Goal: Transaction & Acquisition: Purchase product/service

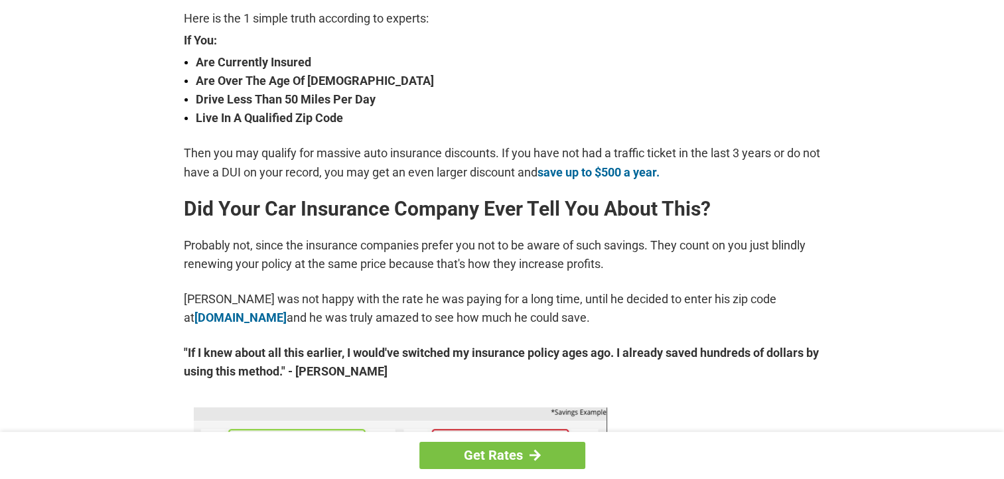
scroll to position [465, 0]
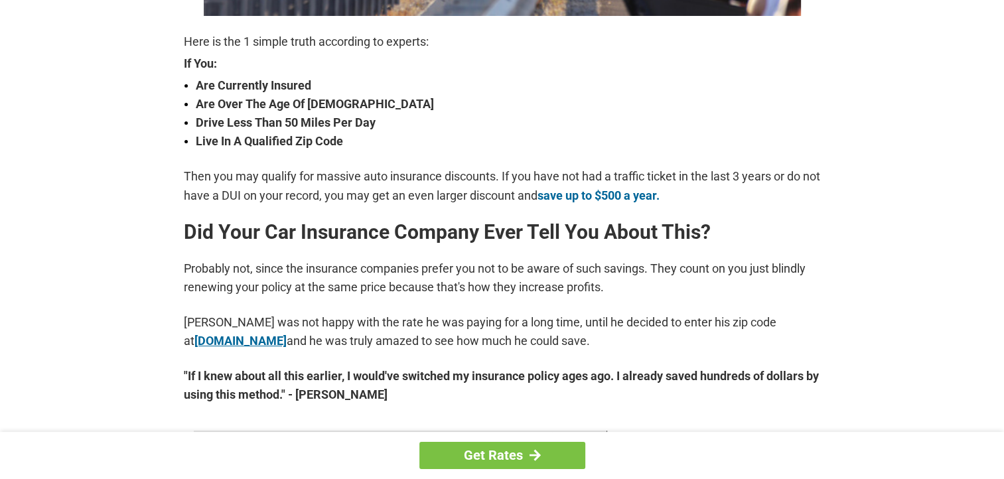
click at [235, 340] on link "[DOMAIN_NAME]" at bounding box center [240, 341] width 92 height 14
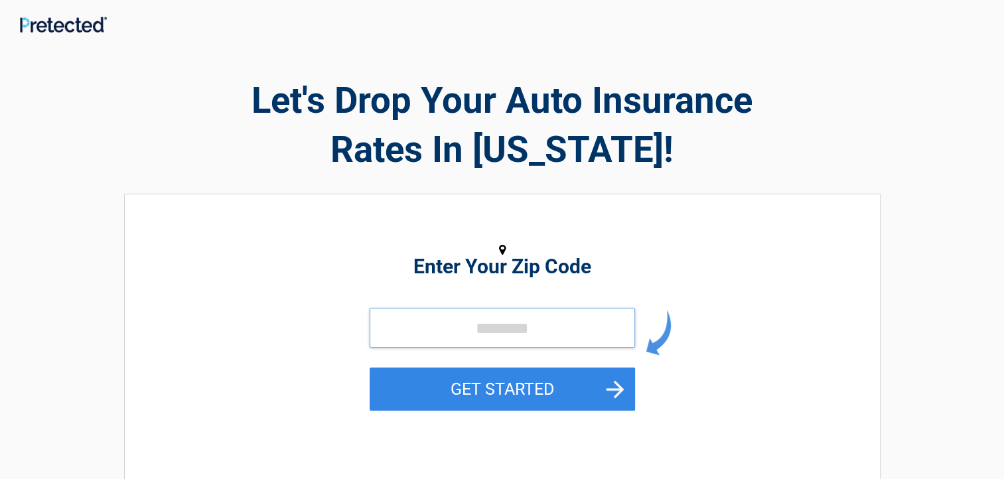
click at [443, 327] on input "tel" at bounding box center [503, 328] width 266 height 40
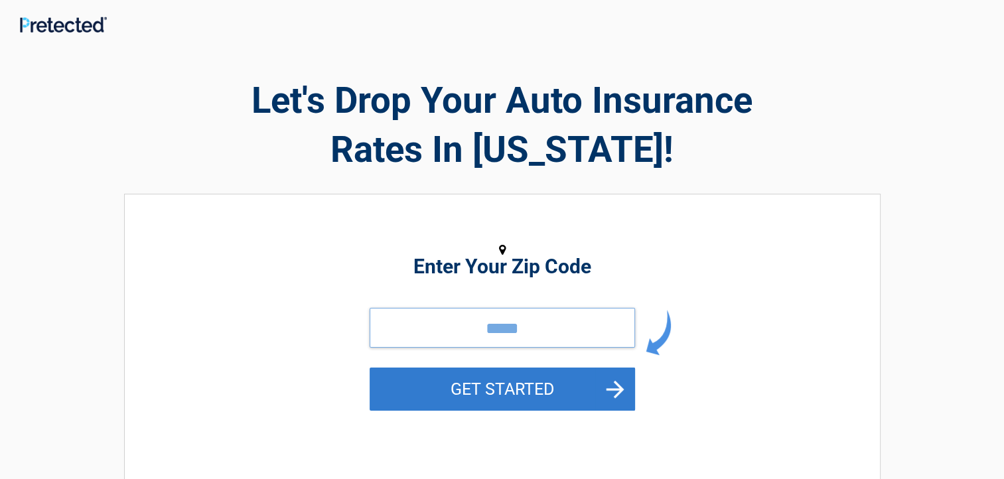
type input "*****"
click at [490, 388] on button "GET STARTED" at bounding box center [503, 389] width 266 height 43
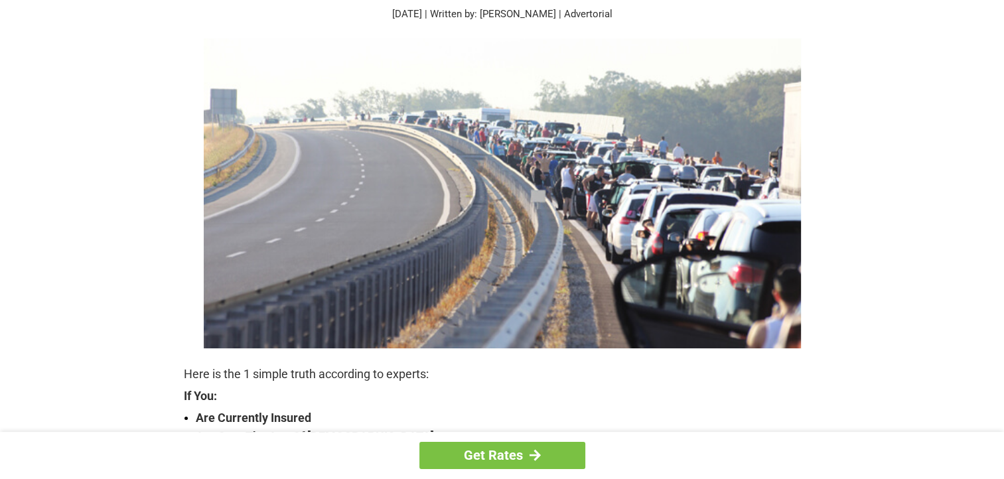
scroll to position [133, 0]
